Goal: Information Seeking & Learning: Learn about a topic

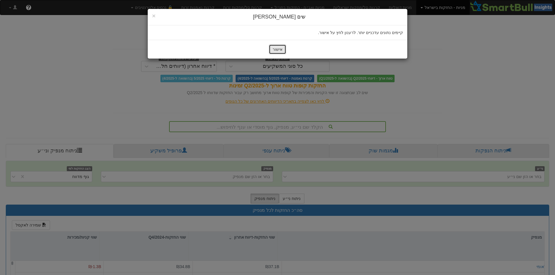
click at [281, 49] on button "אישור" at bounding box center [277, 50] width 17 height 10
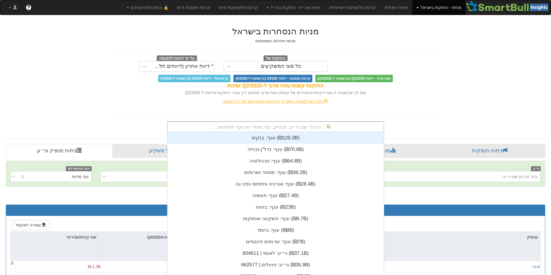
click at [318, 125] on div "הקלד שם ני״ע, מנפיק, גוף מוסדי או ענף לחיפוש..." at bounding box center [276, 127] width 216 height 10
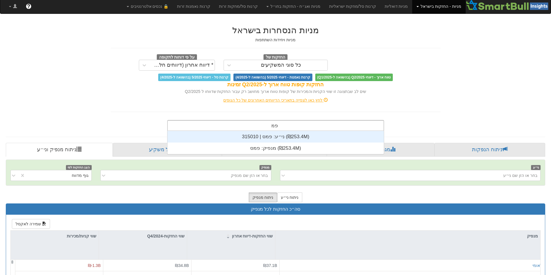
scroll to position [23, 0]
type input "פמס"
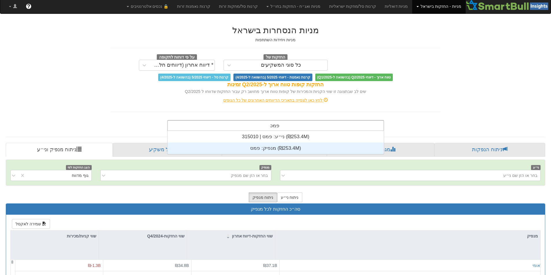
click at [293, 149] on div "מנפיק: ‏פמס ‎(₪253.4M)‎" at bounding box center [275, 149] width 216 height 12
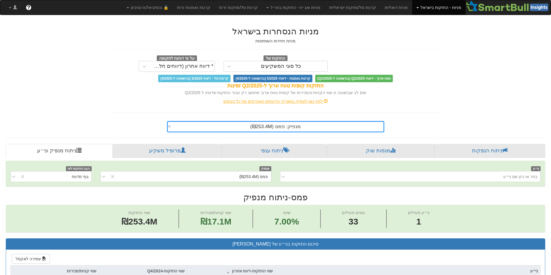
scroll to position [1, 0]
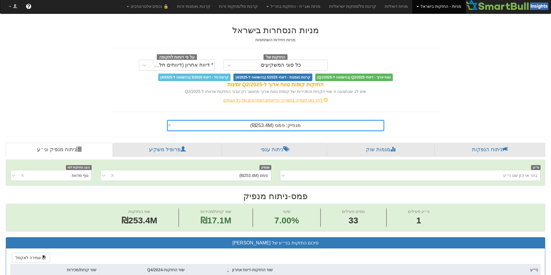
click at [318, 131] on div "מנפיק: ‏פמס ‎(₪253.4M)‎ ×" at bounding box center [275, 125] width 217 height 11
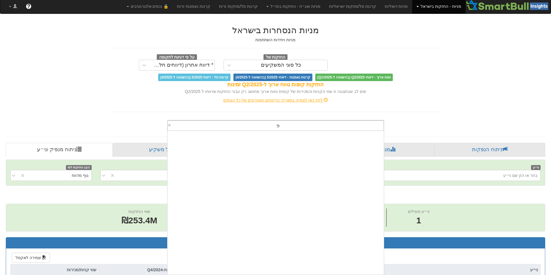
scroll to position [3110, 0]
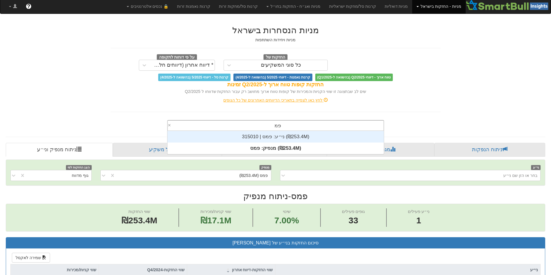
type input "פמס"
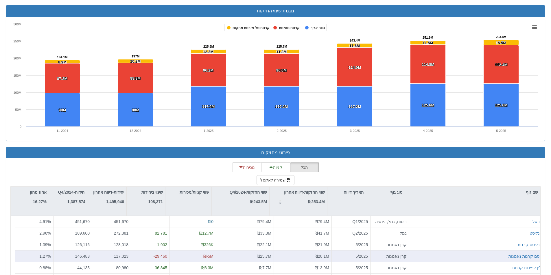
scroll to position [429, 0]
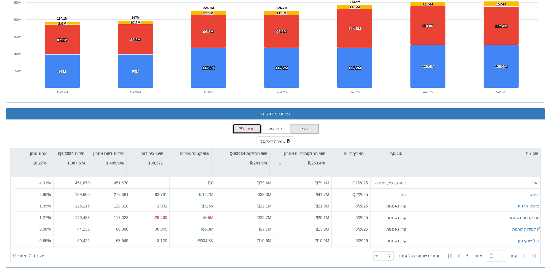
click at [246, 129] on button "מכירות" at bounding box center [246, 129] width 29 height 10
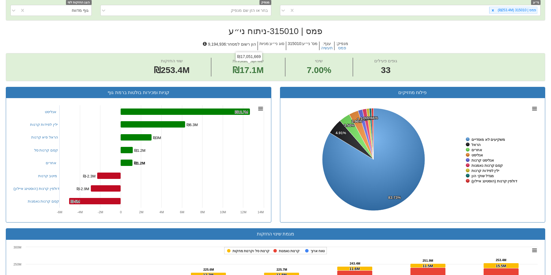
scroll to position [53, 0]
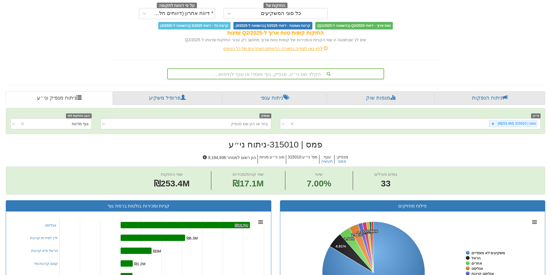
click at [267, 76] on div "הקלד שם ני״ע, מנפיק, גוף מוסדי או ענף לחיפוש..." at bounding box center [276, 74] width 216 height 10
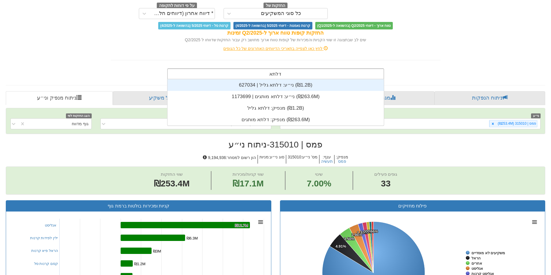
scroll to position [23, 0]
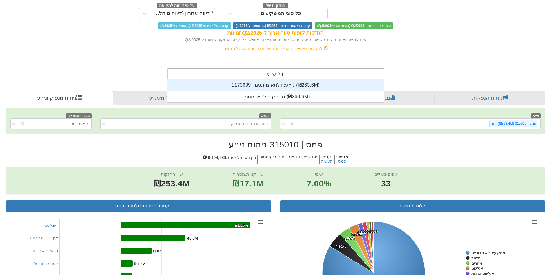
type input "דלתא מות"
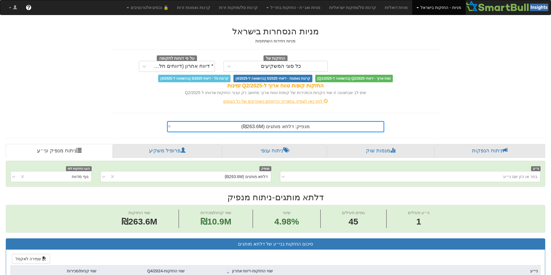
drag, startPoint x: 303, startPoint y: 133, endPoint x: 303, endPoint y: 129, distance: 4.1
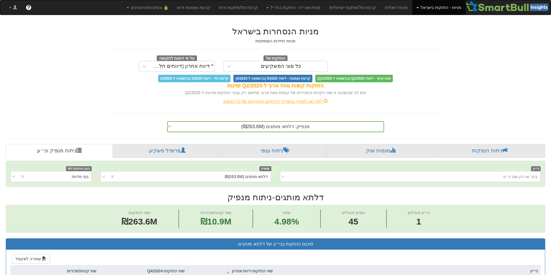
click at [303, 128] on div "מנפיק: ‏דלתא מותגים ‎(₪263.6M)‎" at bounding box center [276, 127] width 216 height 10
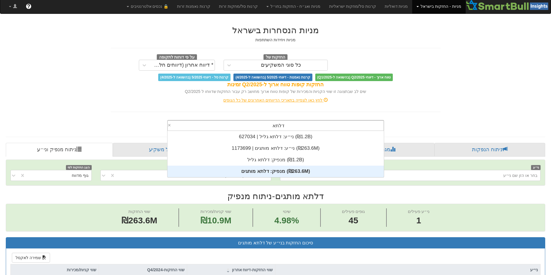
type input "דלתא מ"
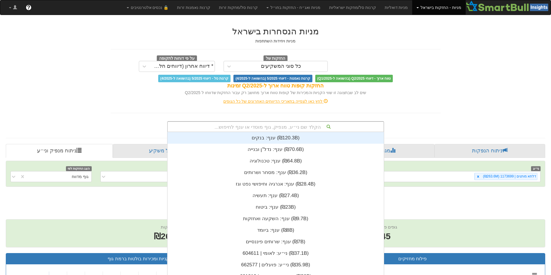
click at [296, 128] on div "הקלד שם ני״ע, מנפיק, גוף מוסדי או ענף לחיפוש..." at bounding box center [276, 127] width 216 height 10
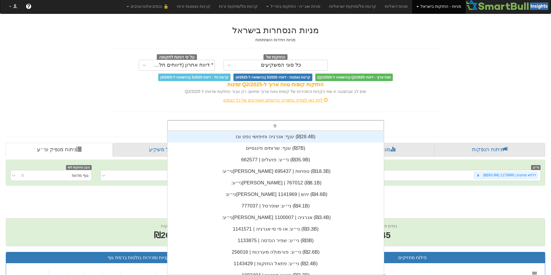
scroll to position [5, 0]
type input "פמס"
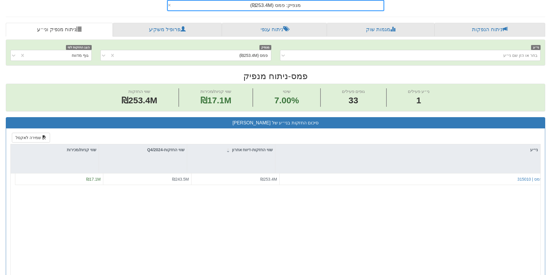
scroll to position [29, 0]
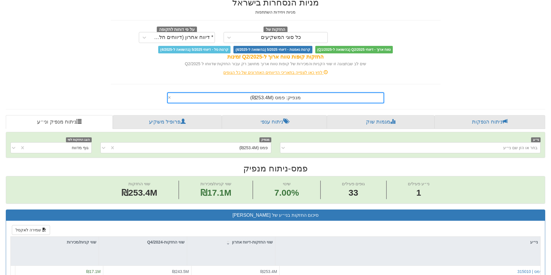
click at [305, 95] on div "מנפיק: ‏פמס ‎(₪253.4M)‎" at bounding box center [276, 98] width 216 height 10
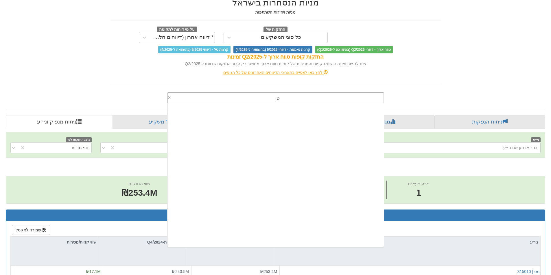
scroll to position [144, 0]
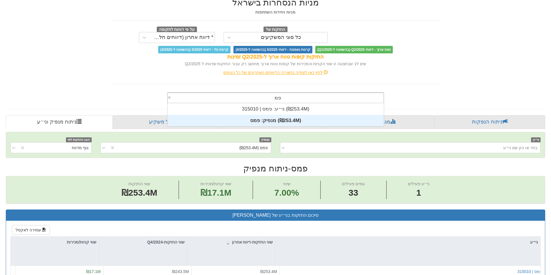
type input "פמס"
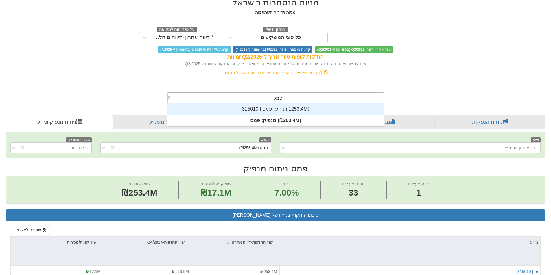
click at [320, 108] on div "ני״ע: ‏פמס | 315010 ‎(₪253.4M)‎" at bounding box center [275, 109] width 216 height 12
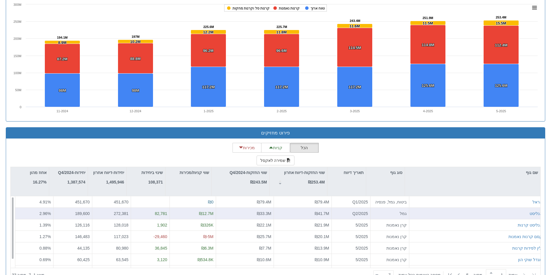
scroll to position [429, 0]
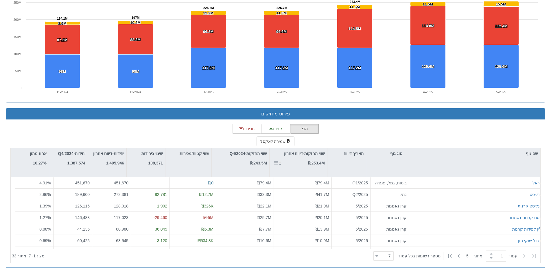
click at [305, 167] on div "שווי החזקות-דיווח אחרון ₪253.4M" at bounding box center [304, 159] width 41 height 16
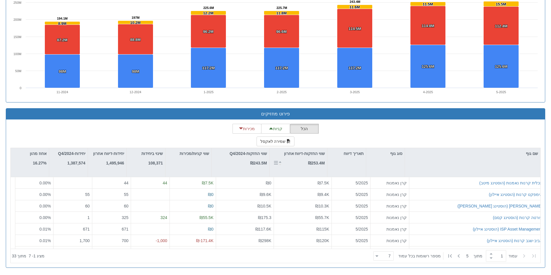
click at [305, 167] on div "שווי החזקות-דיווח אחרון ₪253.4M" at bounding box center [304, 159] width 41 height 16
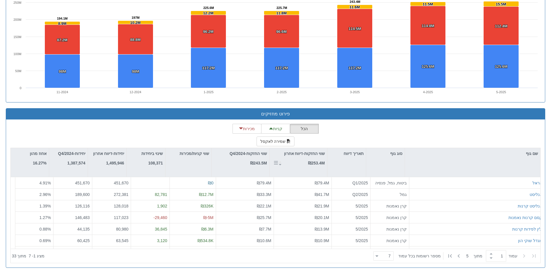
click at [305, 167] on div "שווי החזקות-דיווח אחרון ₪253.4M" at bounding box center [304, 159] width 41 height 16
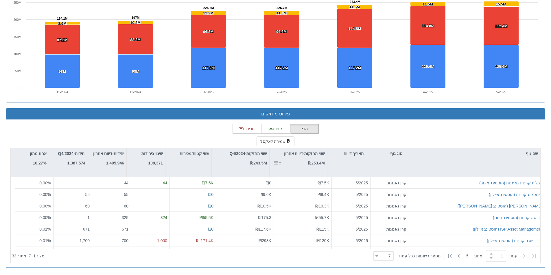
click at [305, 167] on div "שווי החזקות-דיווח אחרון ₪253.4M" at bounding box center [304, 159] width 41 height 16
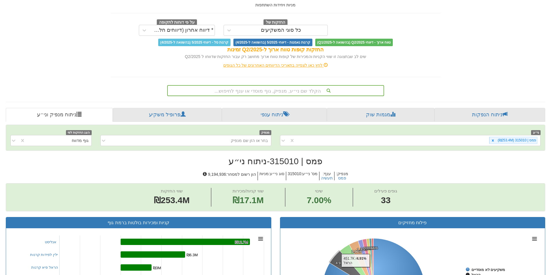
scroll to position [0, 0]
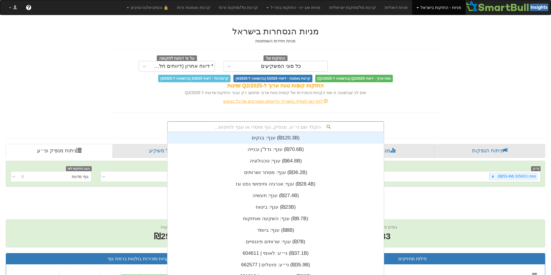
click at [300, 131] on div "הקלד שם ני״ע, מנפיק, גוף מוסדי או ענף לחיפוש... ענף: ‏בנקים ‎(₪120.3B)‎ ענף: ‏נ…" at bounding box center [275, 126] width 217 height 11
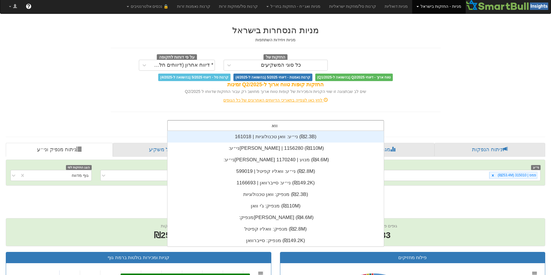
scroll to position [69, 0]
type input "וואן"
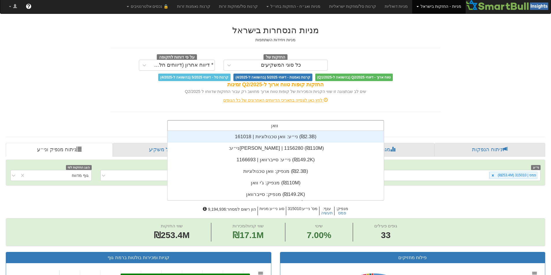
click at [291, 136] on div "ני״ע: ‏וואן טכנולוגיות | 161018 ‎(₪2.3B)‎" at bounding box center [275, 137] width 216 height 12
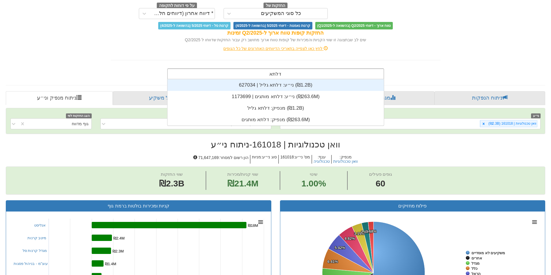
scroll to position [23, 0]
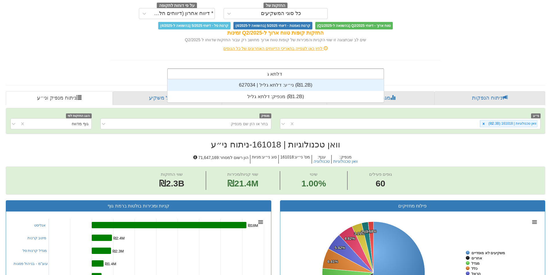
type input "דלתא גליל"
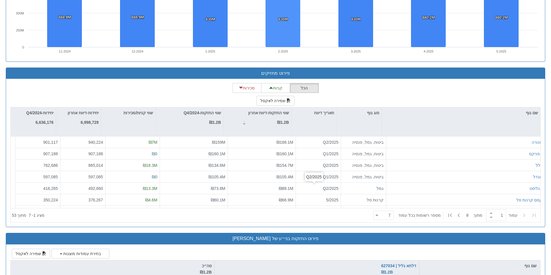
scroll to position [723, 0]
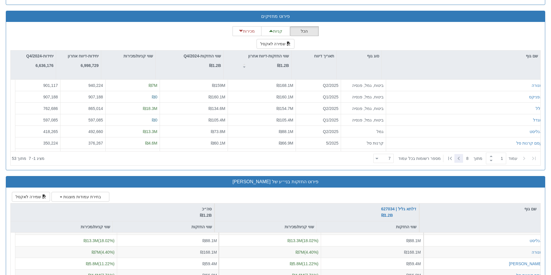
click at [456, 158] on icon at bounding box center [458, 158] width 7 height 7
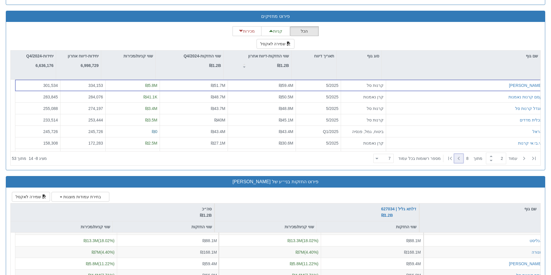
click at [456, 158] on icon at bounding box center [458, 158] width 7 height 7
type input "3"
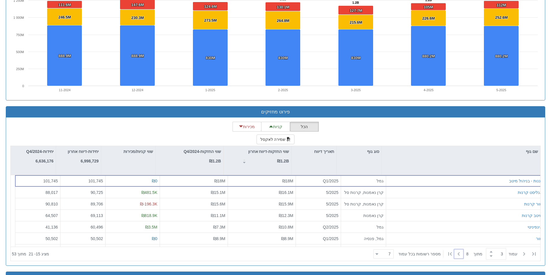
scroll to position [578, 0]
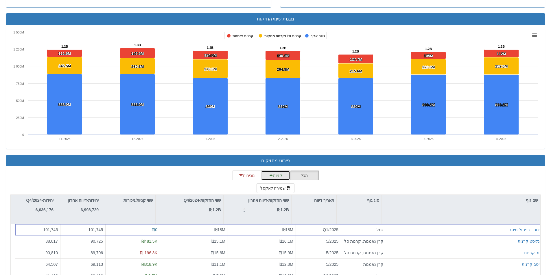
click at [277, 177] on button "קניות" at bounding box center [275, 176] width 29 height 10
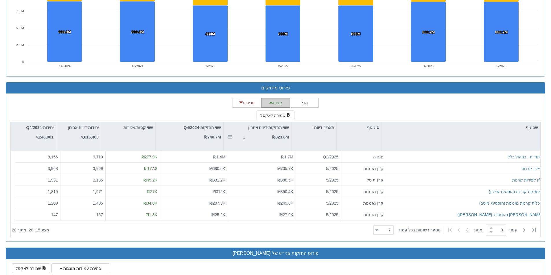
scroll to position [723, 0]
